Goal: Information Seeking & Learning: Learn about a topic

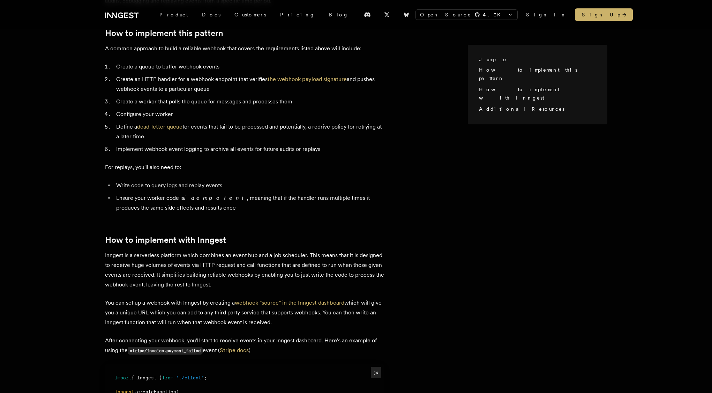
scroll to position [252, 0]
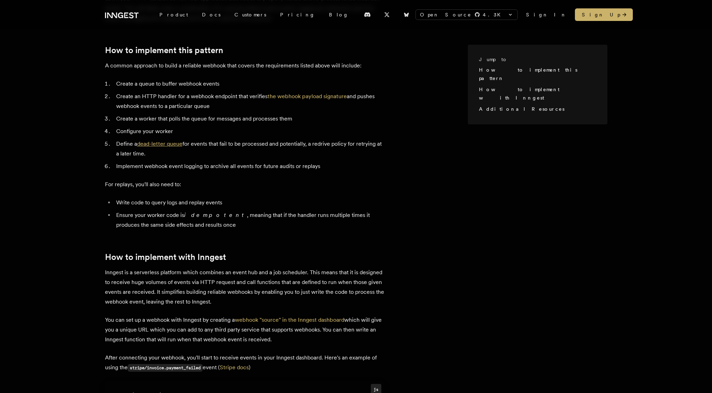
click at [165, 140] on link "dead-letter queue" at bounding box center [159, 143] width 45 height 7
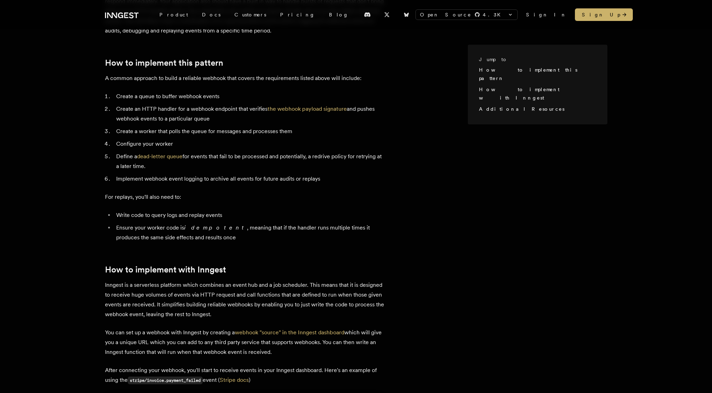
scroll to position [134, 0]
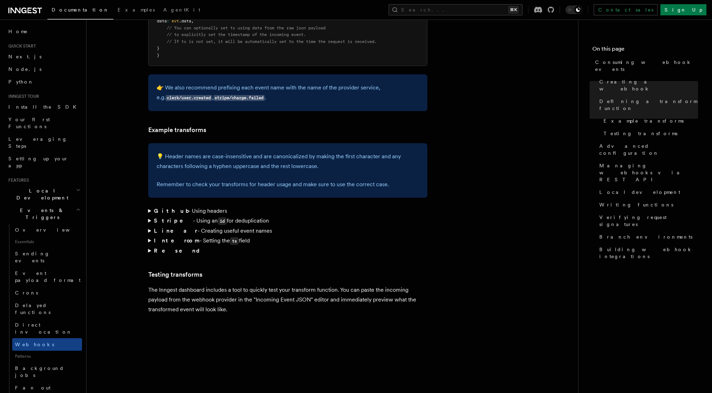
scroll to position [967, 0]
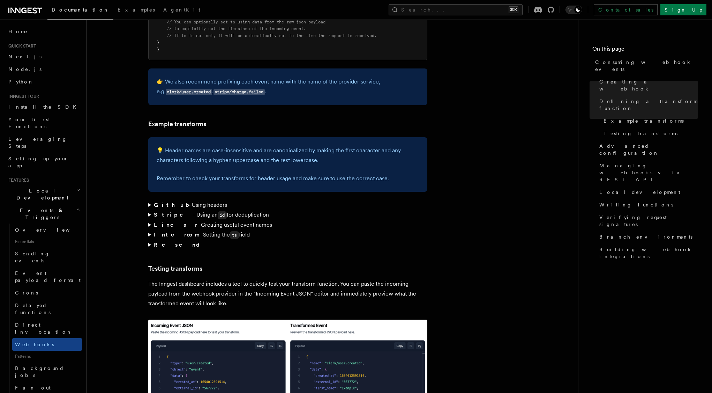
click at [150, 210] on summary "Stripe - Using an id for deduplication" at bounding box center [287, 215] width 279 height 10
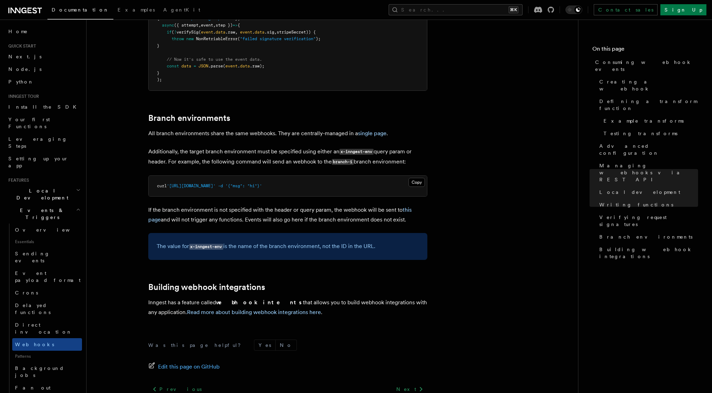
scroll to position [2394, 0]
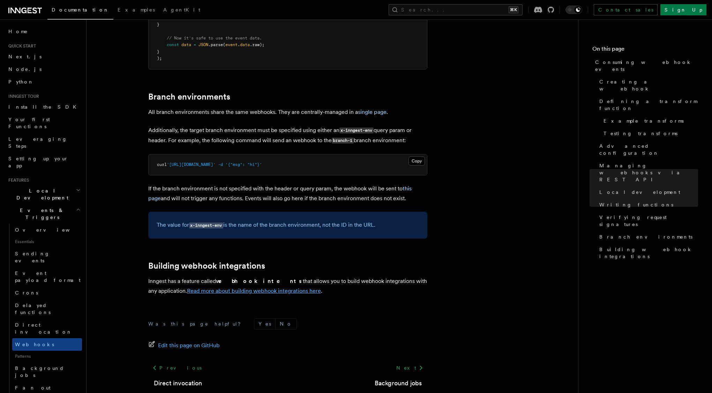
click at [233, 287] on link "Read more about building webhook integrations here" at bounding box center [254, 290] width 134 height 7
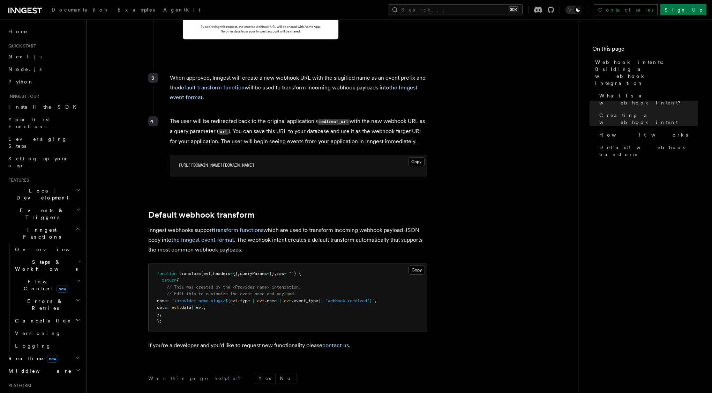
scroll to position [694, 0]
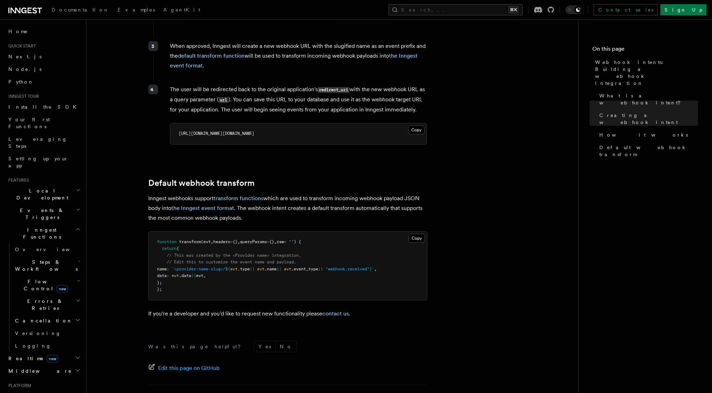
click at [26, 278] on span "Flow Control new" at bounding box center [44, 285] width 65 height 14
click at [37, 295] on link "Overview" at bounding box center [50, 301] width 63 height 13
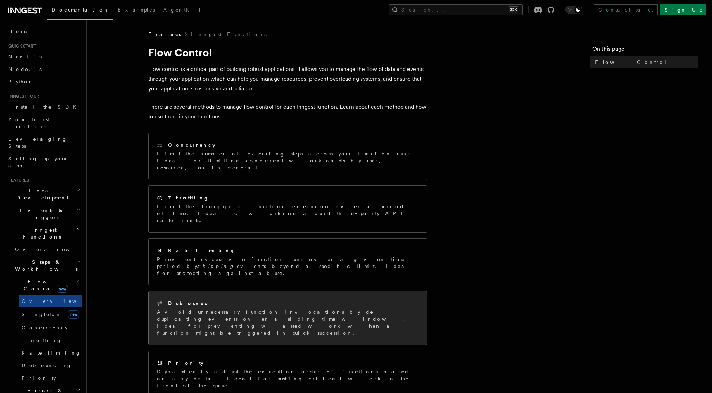
click at [160, 301] on icon at bounding box center [160, 304] width 6 height 6
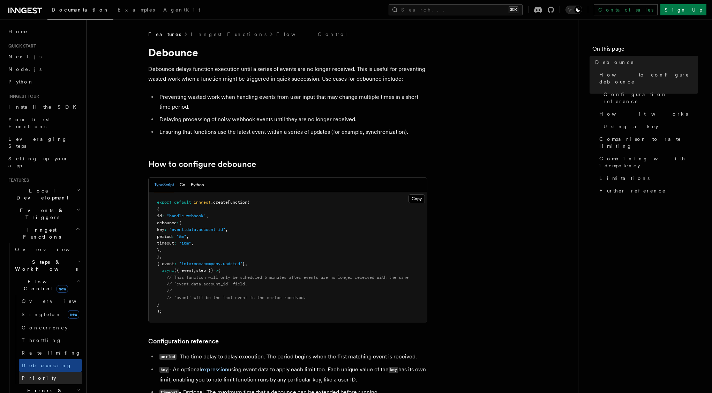
click at [38, 371] on link "Priority" at bounding box center [50, 377] width 63 height 13
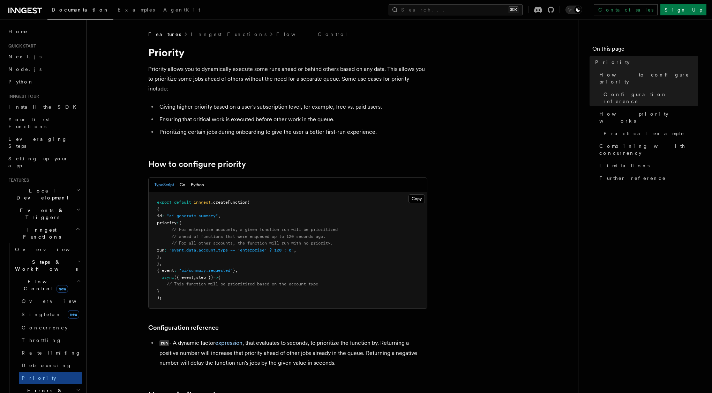
click at [29, 226] on span "Inngest Functions" at bounding box center [41, 233] width 70 height 14
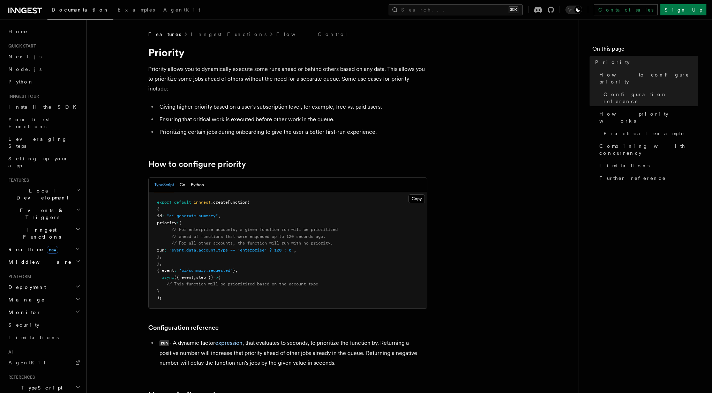
click at [27, 258] on span "Middleware" at bounding box center [39, 261] width 66 height 7
click at [27, 272] on span "Overview" at bounding box center [51, 275] width 72 height 6
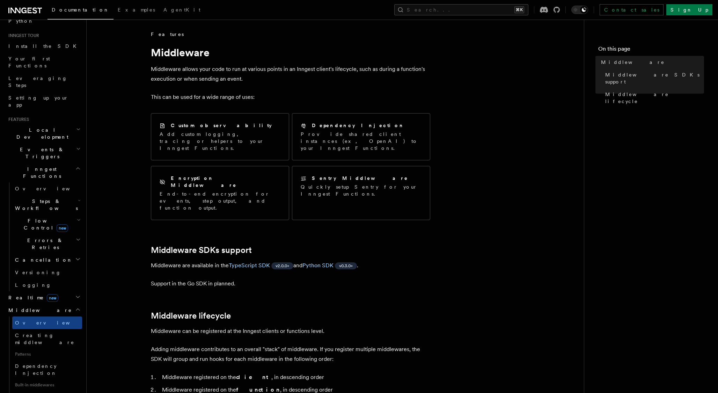
scroll to position [61, 0]
click at [43, 390] on link "Encryption Middleware" at bounding box center [47, 400] width 70 height 20
